Goal: Task Accomplishment & Management: Use online tool/utility

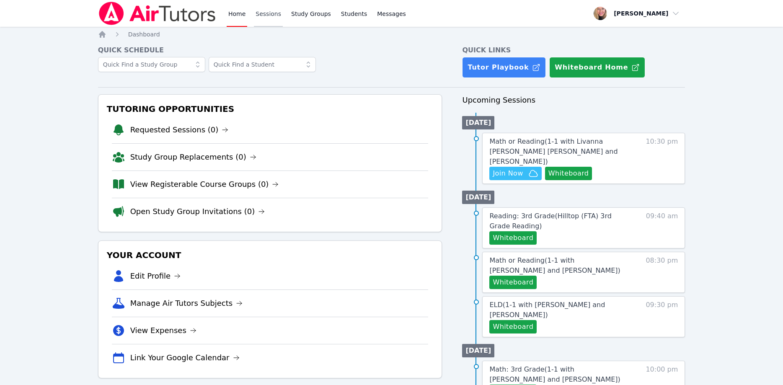
click at [266, 12] on link "Sessions" at bounding box center [268, 13] width 29 height 27
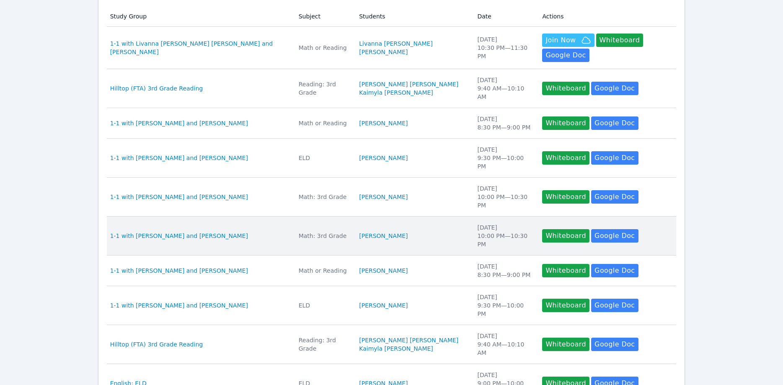
scroll to position [214, 0]
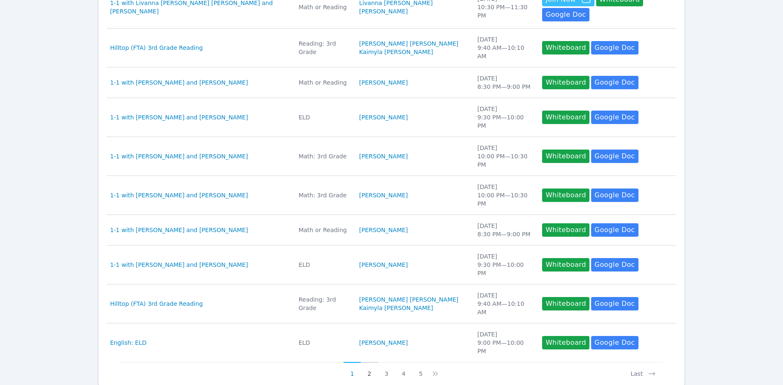
click at [369, 362] on button "2" at bounding box center [369, 370] width 17 height 16
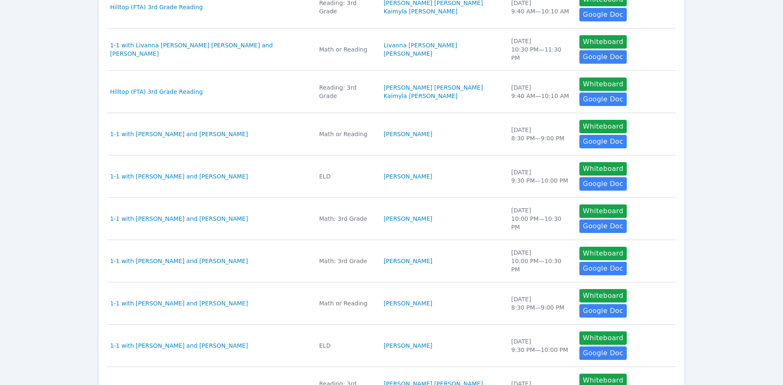
scroll to position [0, 0]
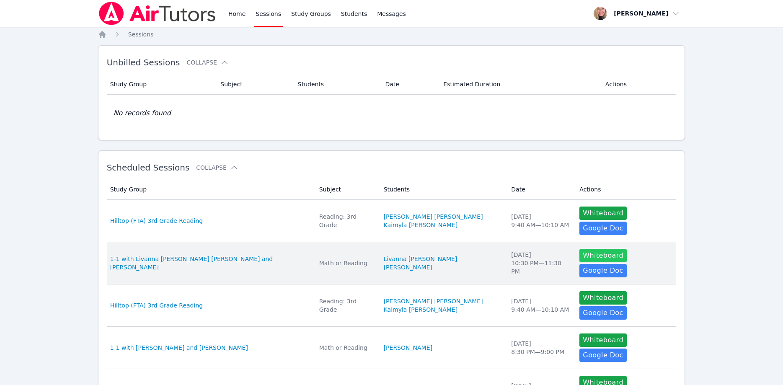
click at [579, 249] on button "Whiteboard" at bounding box center [602, 255] width 47 height 13
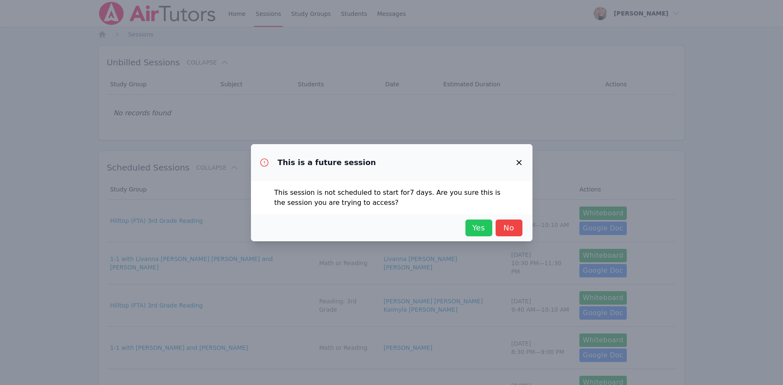
click at [477, 229] on span "Yes" at bounding box center [478, 228] width 18 height 12
